Goal: Information Seeking & Learning: Learn about a topic

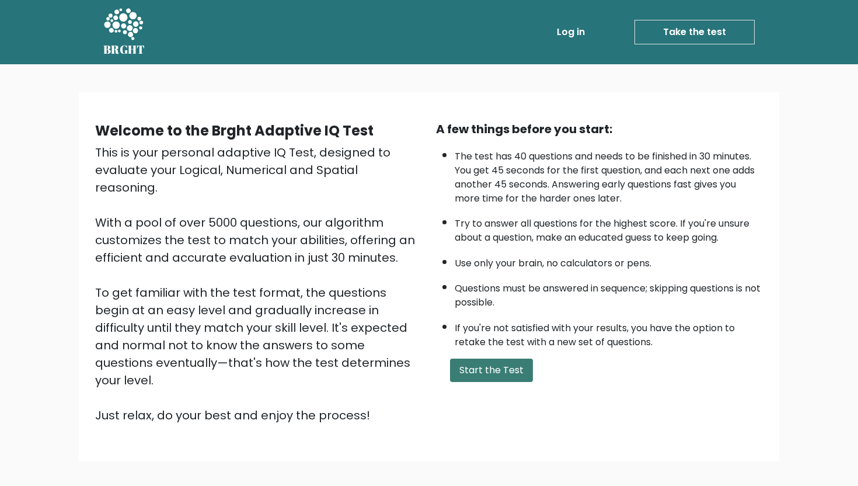
click at [513, 362] on button "Start the Test" at bounding box center [491, 369] width 83 height 23
click at [514, 373] on button "Start the Test" at bounding box center [491, 369] width 83 height 23
click at [117, 40] on icon at bounding box center [123, 25] width 40 height 35
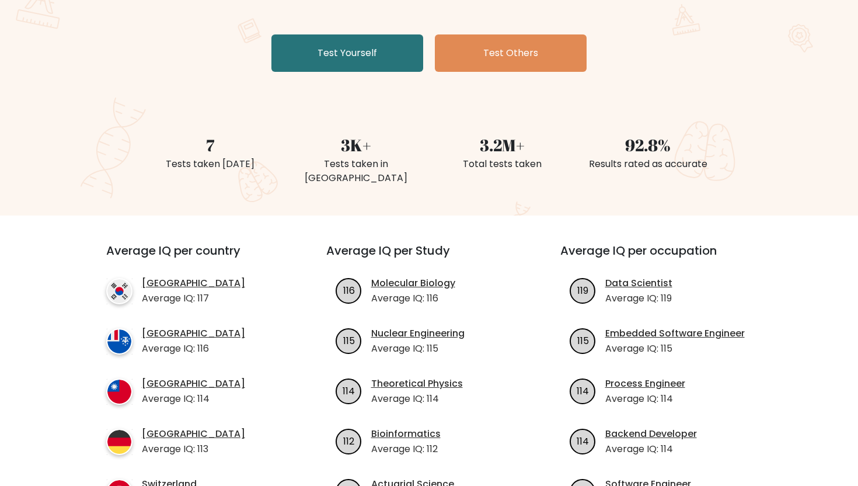
scroll to position [213, 0]
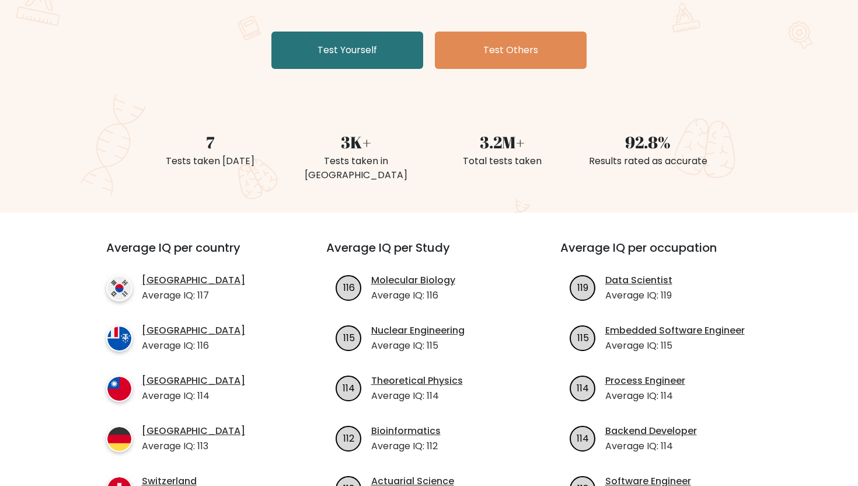
click at [26, 194] on div "The Brght Adaptive IQ Test The Brght Test dynamically adjusts the difficulty of…" at bounding box center [429, 32] width 858 height 361
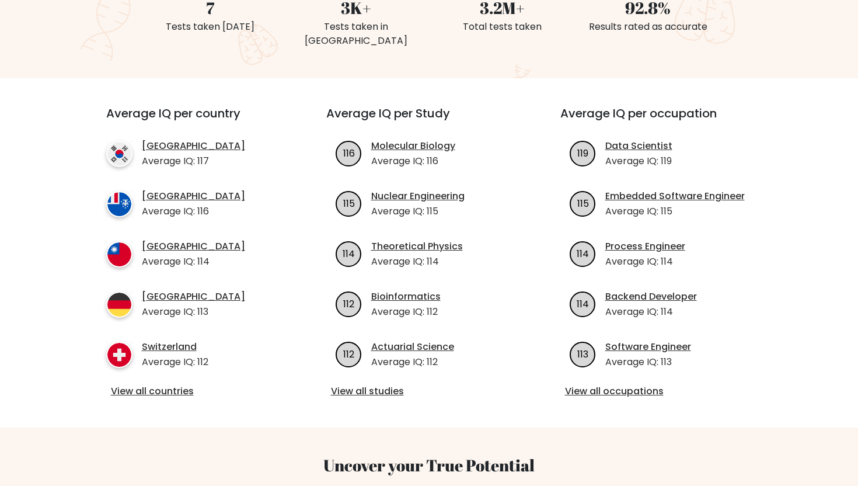
scroll to position [392, 0]
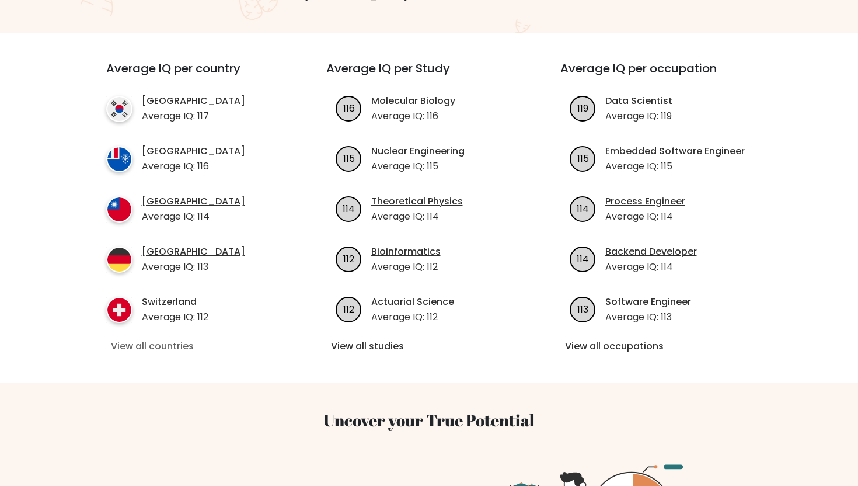
click at [135, 339] on link "View all countries" at bounding box center [195, 346] width 169 height 14
click at [344, 339] on link "View all studies" at bounding box center [429, 346] width 197 height 14
click at [590, 339] on link "View all occupations" at bounding box center [663, 346] width 197 height 14
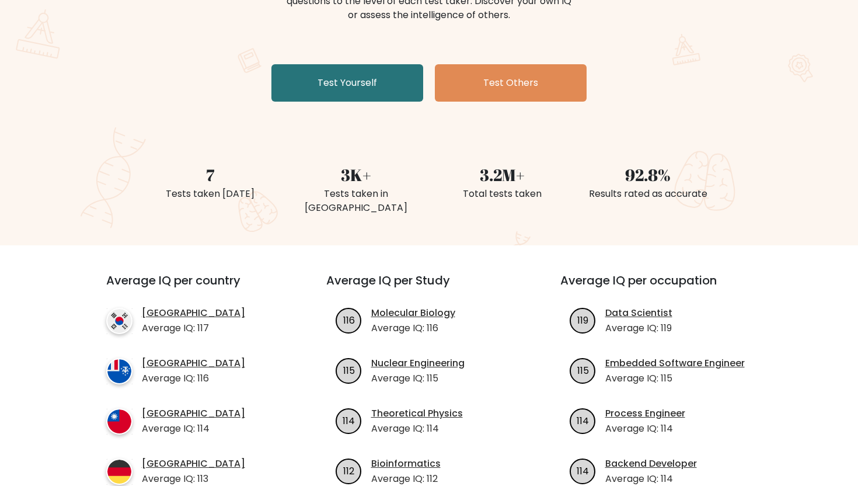
scroll to position [0, 0]
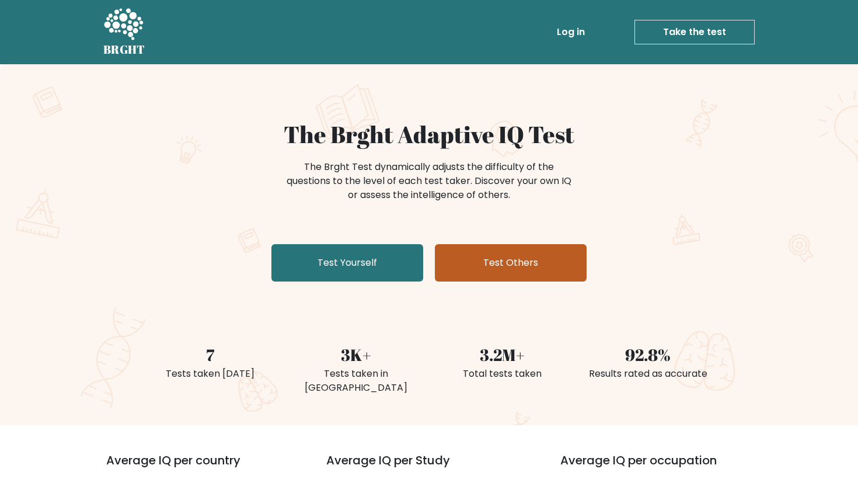
click at [449, 257] on link "Test Others" at bounding box center [511, 262] width 152 height 37
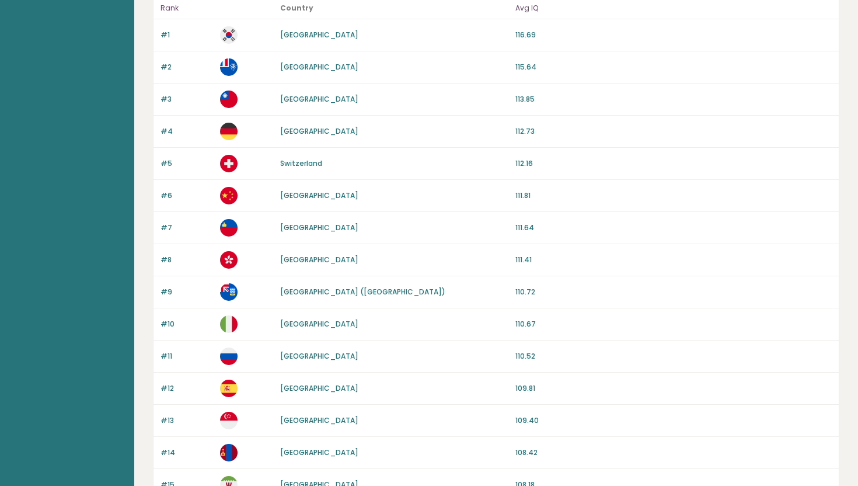
scroll to position [88, 0]
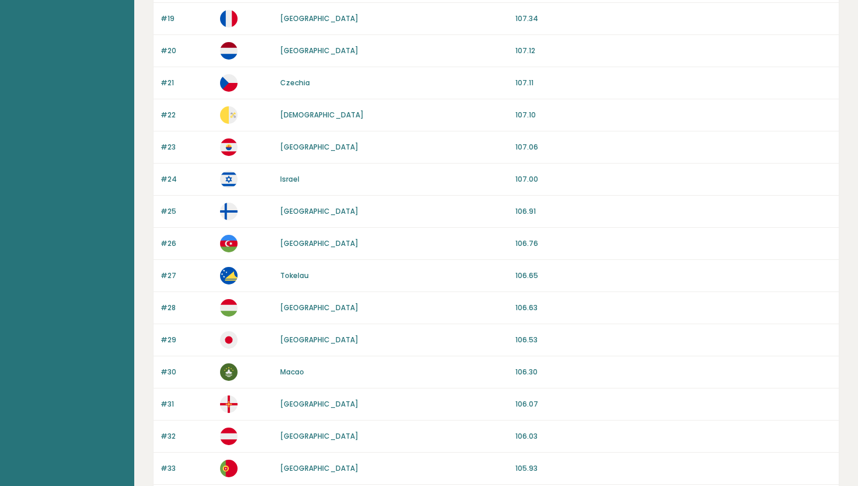
scroll to position [731, 0]
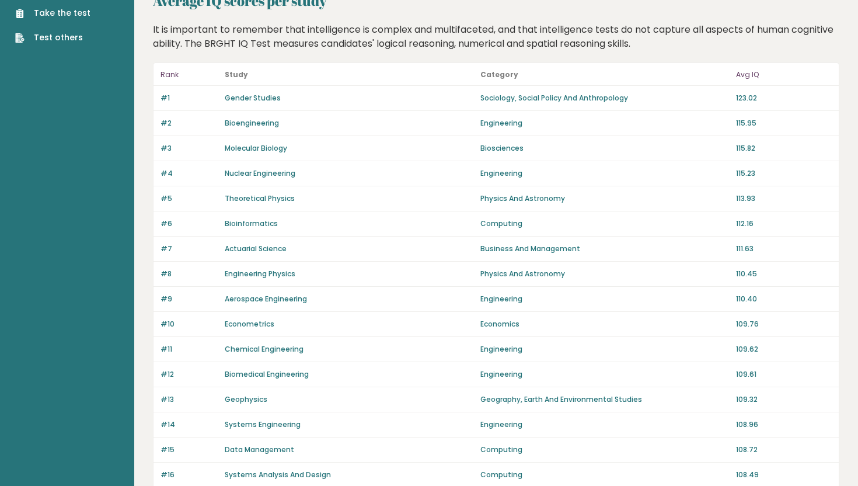
scroll to position [50, 0]
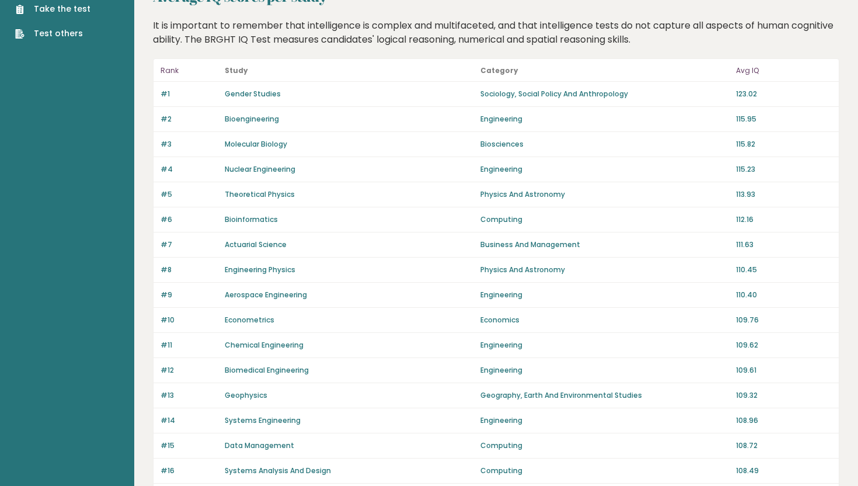
click at [744, 69] on p "Avg IQ" at bounding box center [784, 71] width 96 height 14
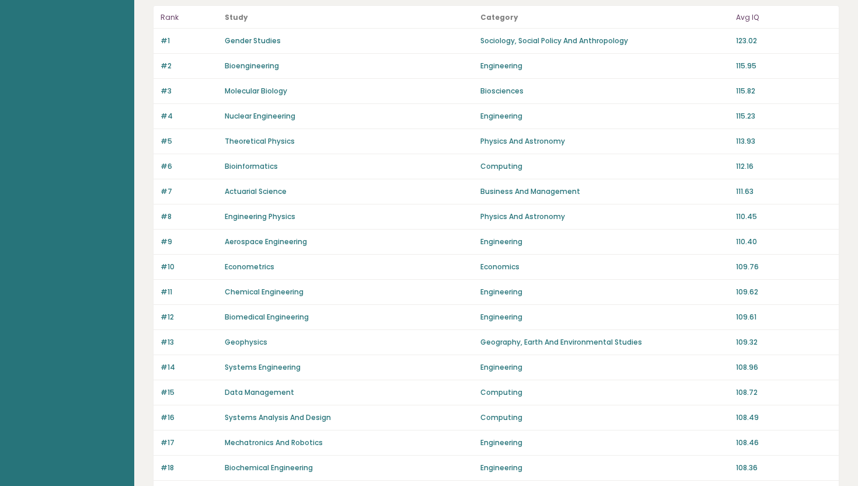
scroll to position [109, 0]
